Goal: Information Seeking & Learning: Learn about a topic

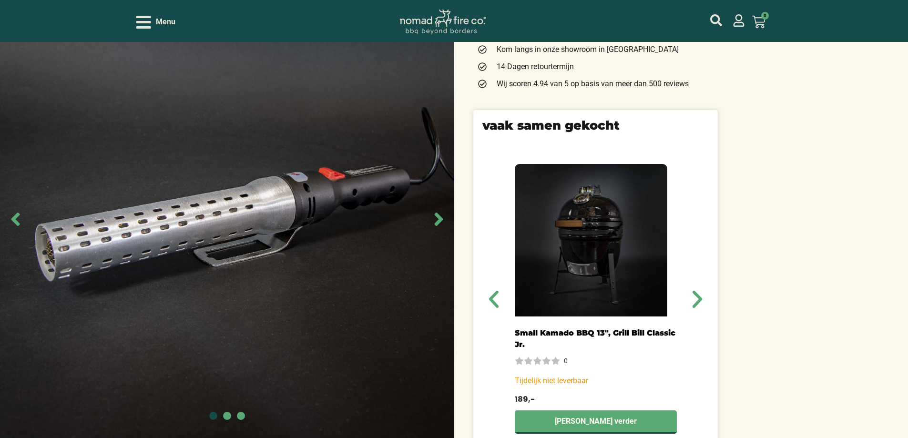
click at [273, 196] on img at bounding box center [227, 219] width 454 height 438
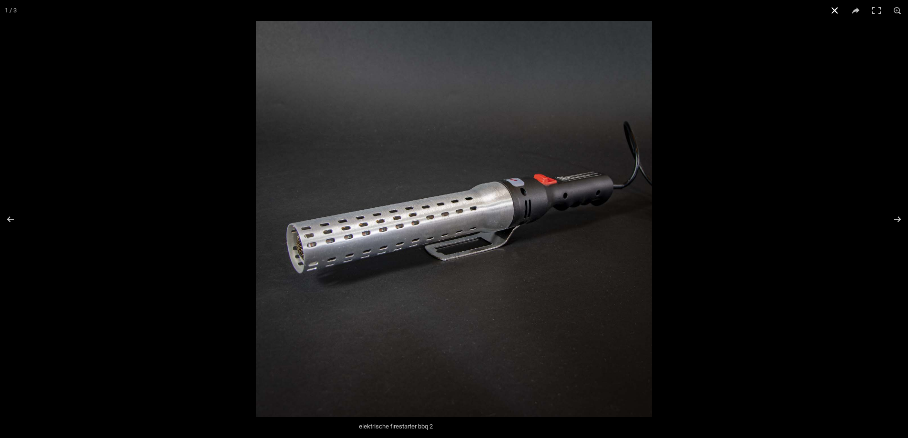
click at [778, 166] on div at bounding box center [710, 240] width 908 height 438
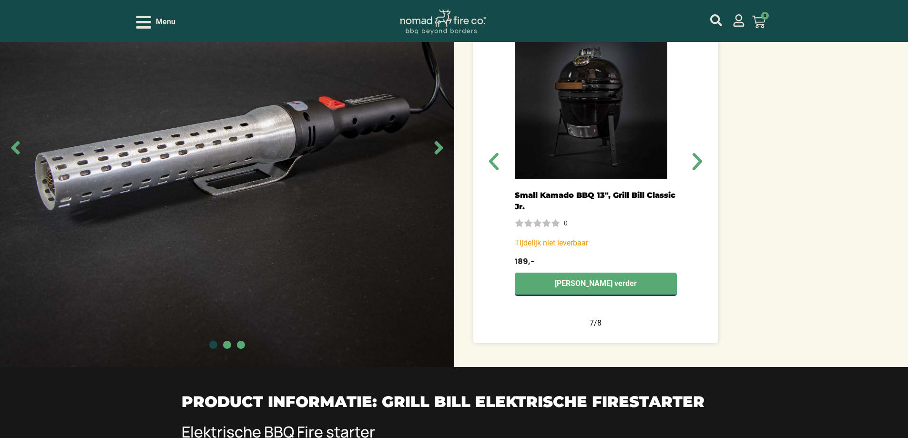
scroll to position [381, 0]
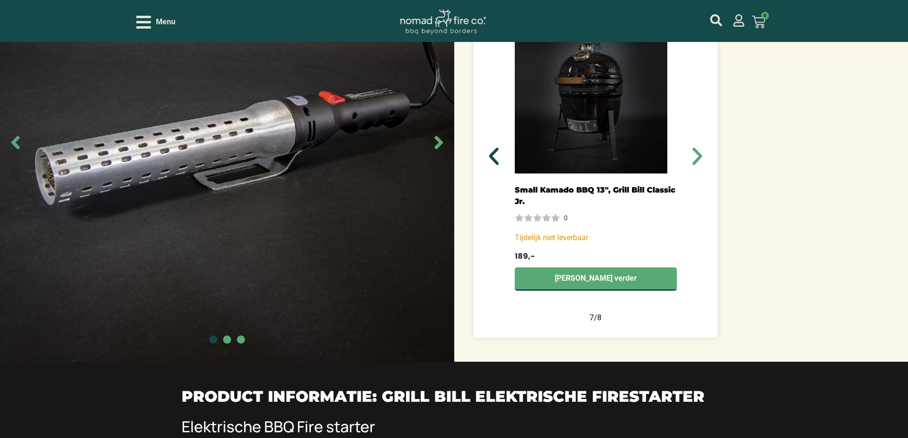
click at [501, 149] on icon "Vorige slide" at bounding box center [493, 156] width 23 height 23
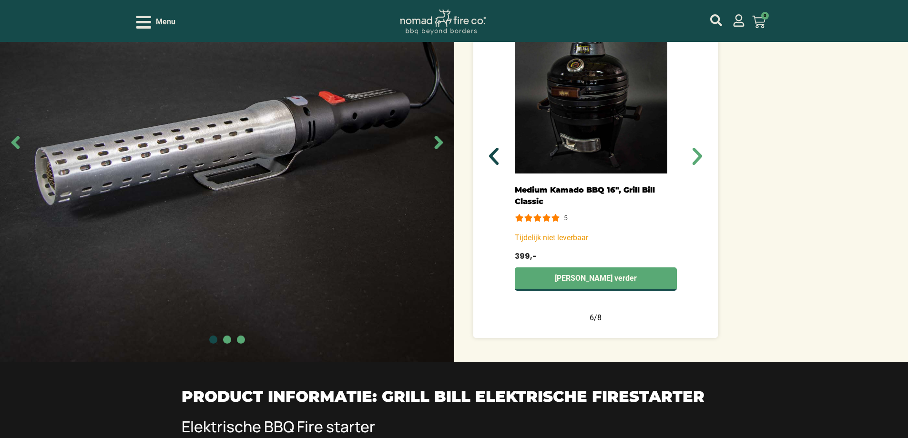
click at [499, 149] on icon "Vorige slide" at bounding box center [493, 156] width 23 height 23
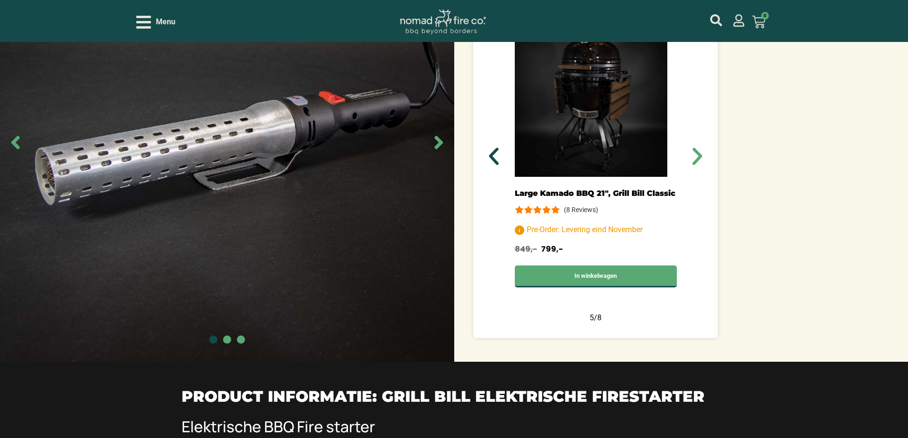
click at [498, 150] on icon "Vorige slide" at bounding box center [493, 156] width 23 height 23
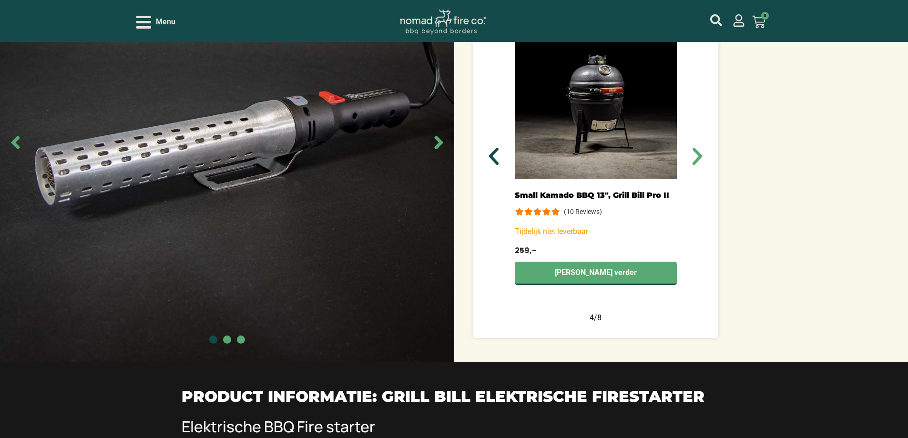
click at [498, 150] on icon "Vorige slide" at bounding box center [493, 156] width 23 height 23
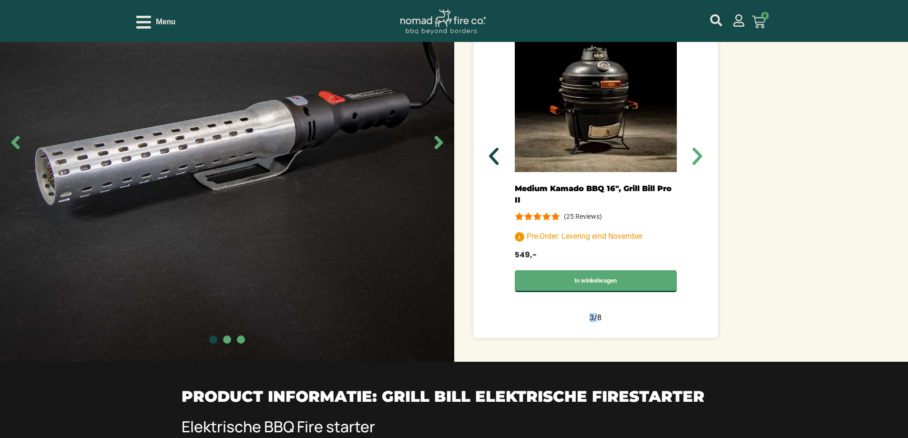
click at [498, 150] on icon "Vorige slide" at bounding box center [493, 156] width 23 height 23
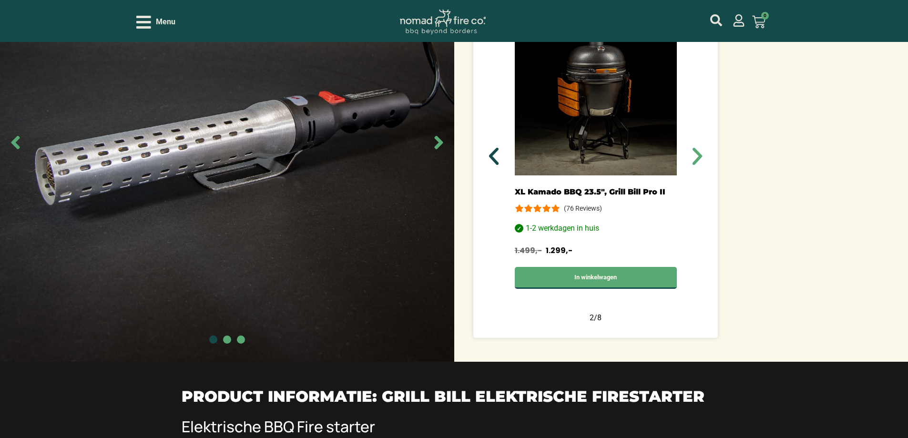
click at [498, 150] on icon "Vorige slide" at bounding box center [493, 156] width 23 height 23
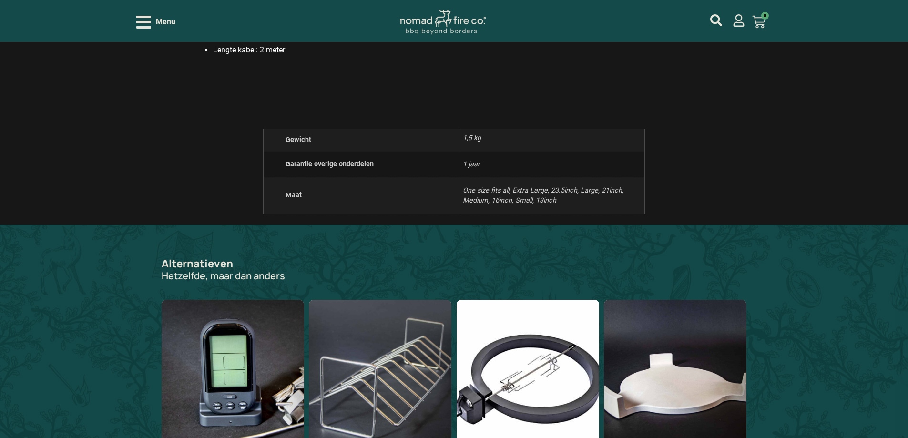
scroll to position [840, 0]
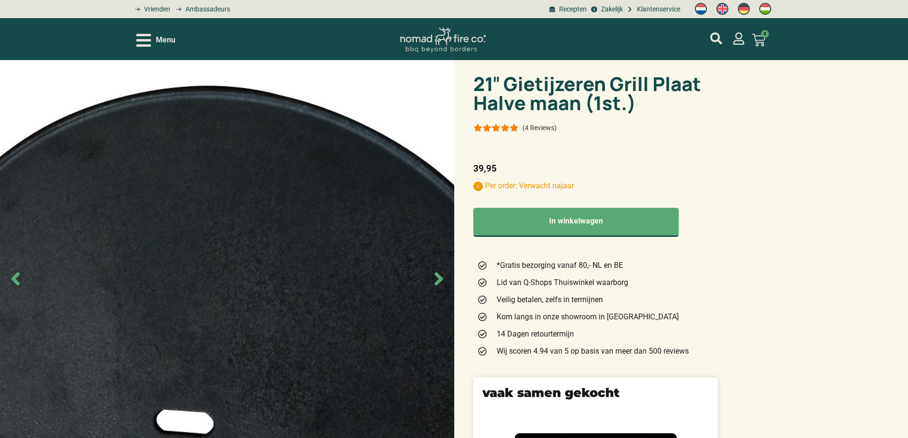
click at [443, 247] on icon "Next slide" at bounding box center [438, 278] width 21 height 21
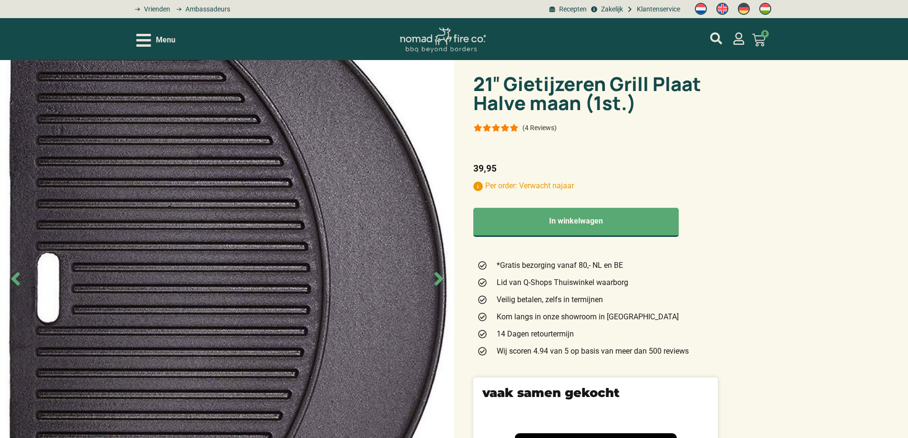
click at [443, 247] on icon "Next slide" at bounding box center [438, 278] width 21 height 21
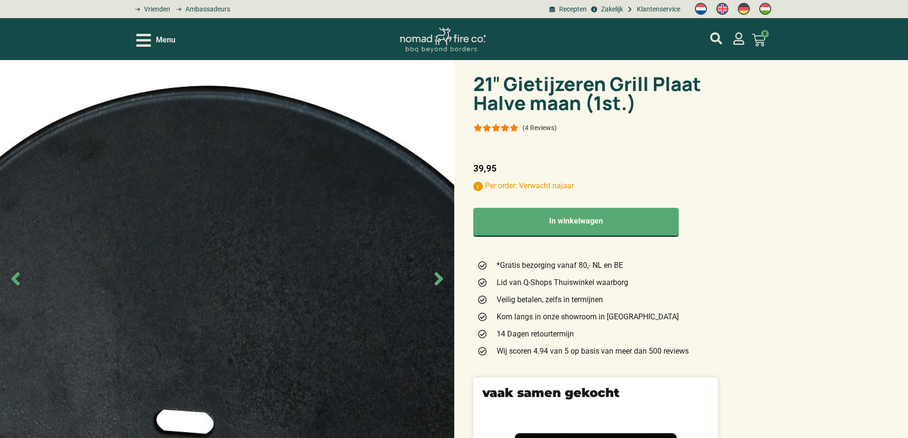
click at [443, 247] on icon "Next slide" at bounding box center [438, 278] width 21 height 21
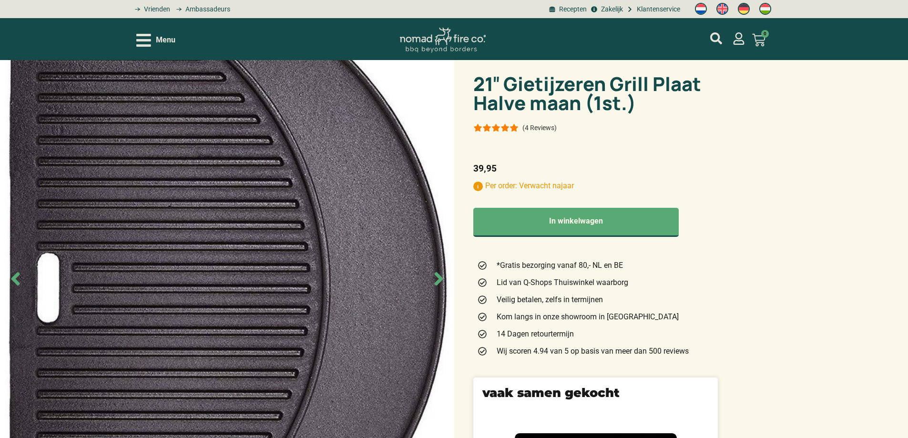
click at [443, 247] on icon "Next slide" at bounding box center [438, 278] width 21 height 21
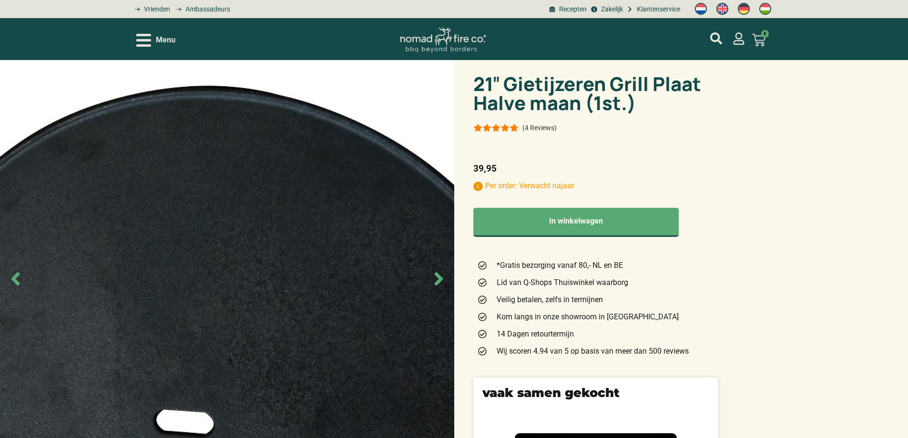
click at [443, 247] on icon "Next slide" at bounding box center [438, 278] width 21 height 21
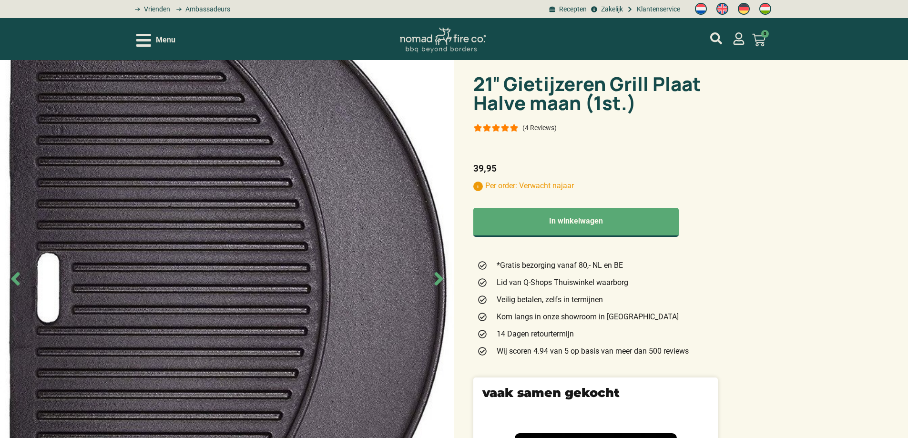
click at [443, 247] on icon "Next slide" at bounding box center [438, 278] width 21 height 21
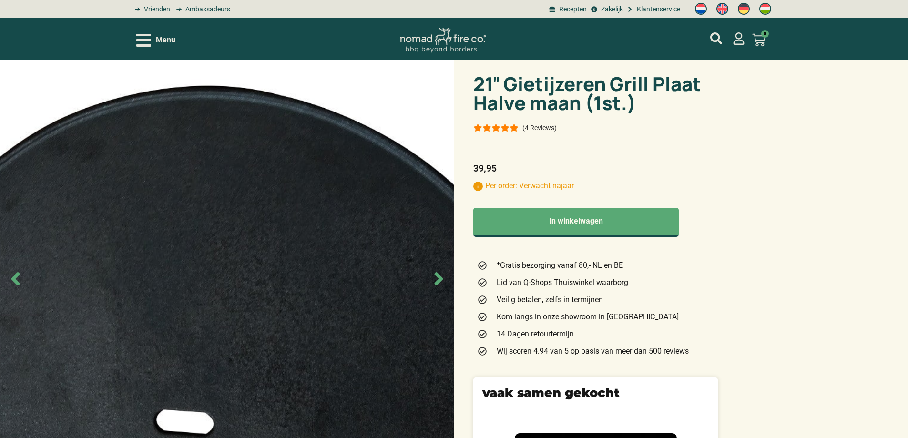
click at [443, 247] on icon "Next slide" at bounding box center [438, 278] width 21 height 21
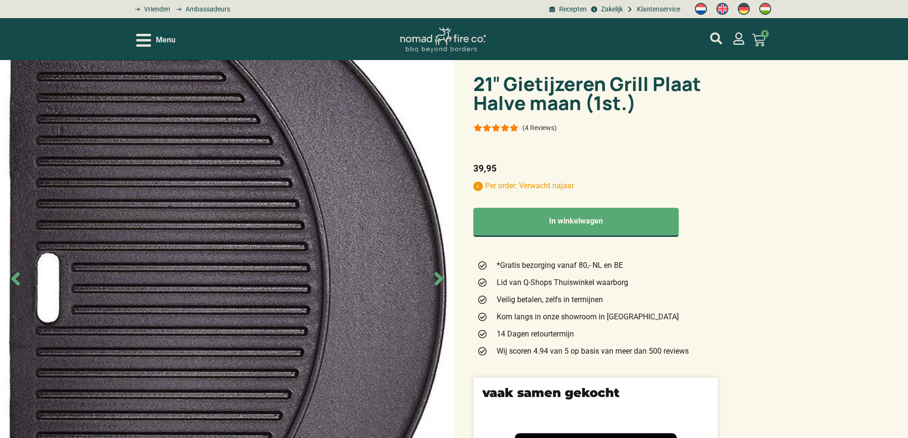
click at [443, 247] on icon "Next slide" at bounding box center [438, 278] width 21 height 21
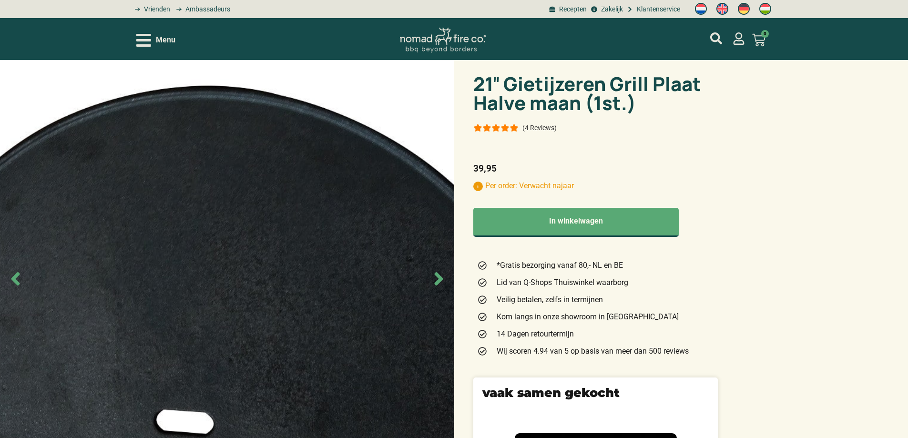
click at [443, 247] on icon "Next slide" at bounding box center [438, 278] width 21 height 21
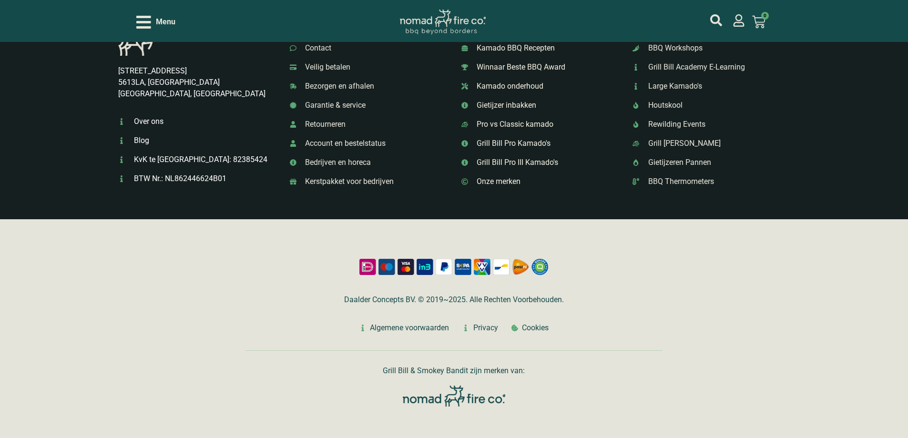
scroll to position [2183, 0]
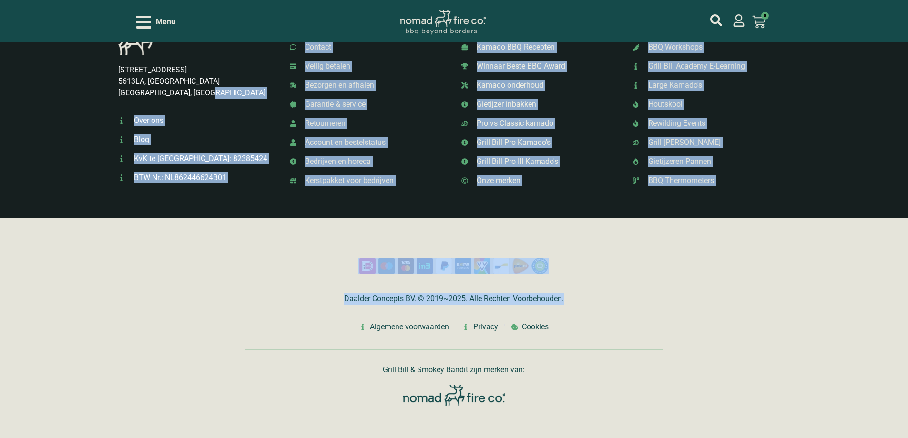
drag, startPoint x: 547, startPoint y: 296, endPoint x: 257, endPoint y: 87, distance: 357.6
click at [257, 87] on footer "Vragen? Vind je antwoord snel en makkelijk op onze klantenservice pagina , of n…" at bounding box center [454, 106] width 908 height 677
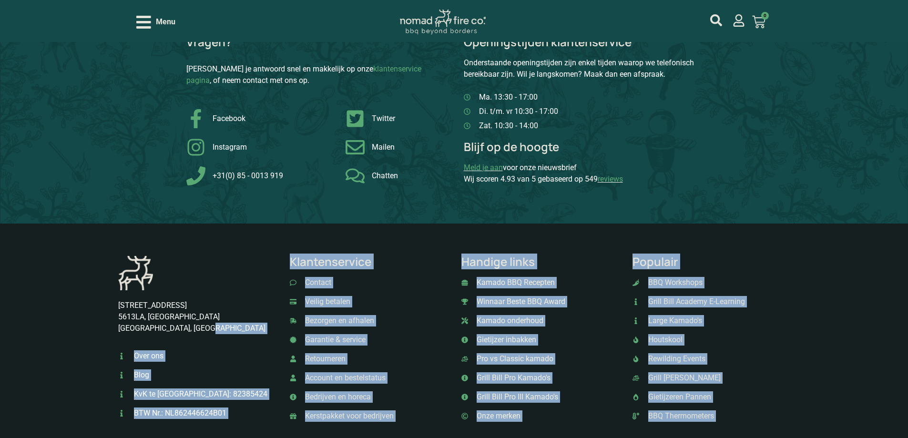
scroll to position [1944, 0]
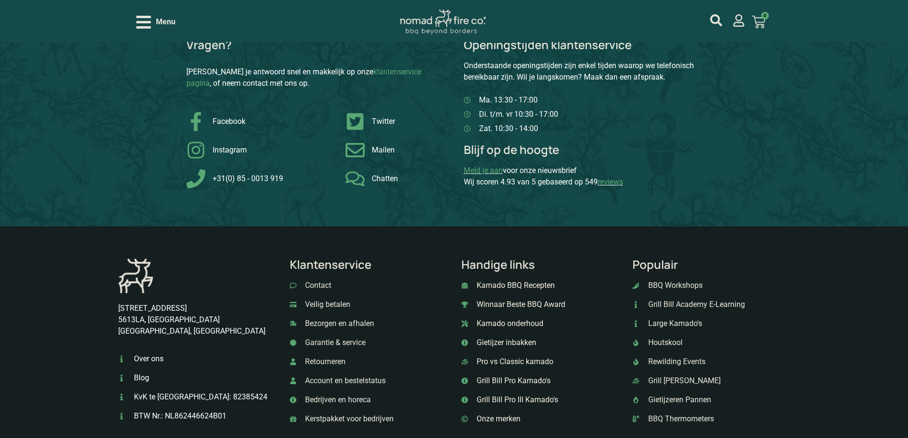
click at [318, 199] on div "Vragen? Vind je antwoord snel en makkelijk op onze klantenservice pagina , of n…" at bounding box center [454, 117] width 908 height 220
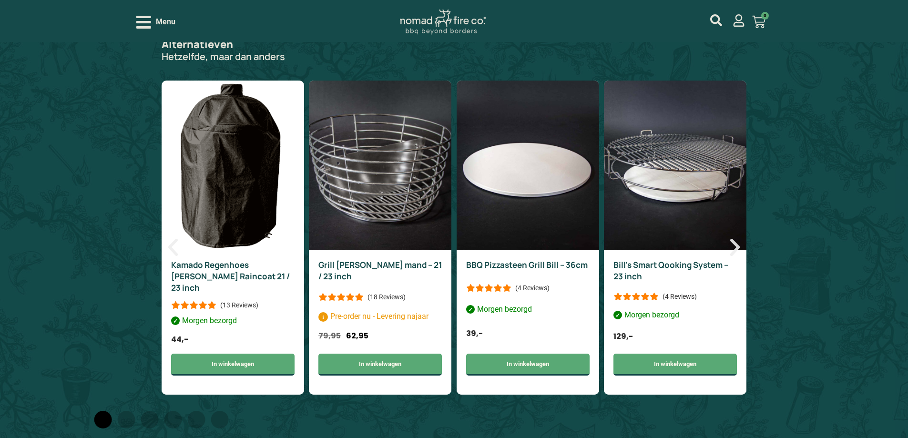
scroll to position [944, 0]
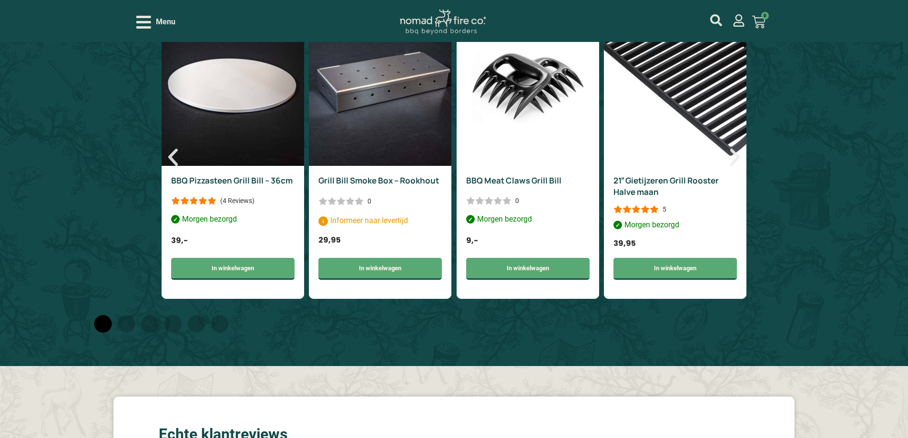
scroll to position [1134, 0]
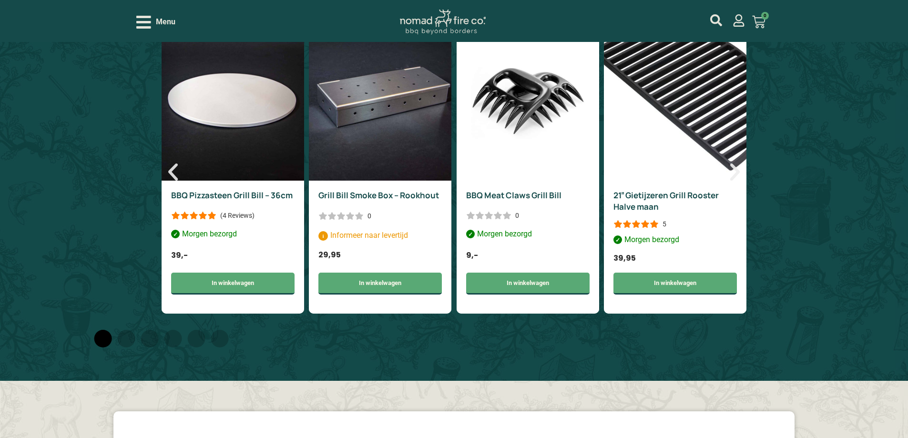
click at [240, 219] on p "(4 Reviews)" at bounding box center [237, 216] width 34 height 8
